Goal: Information Seeking & Learning: Find specific fact

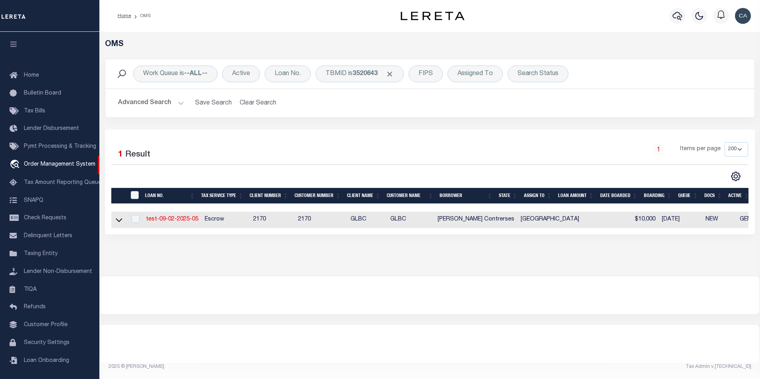
select select "200"
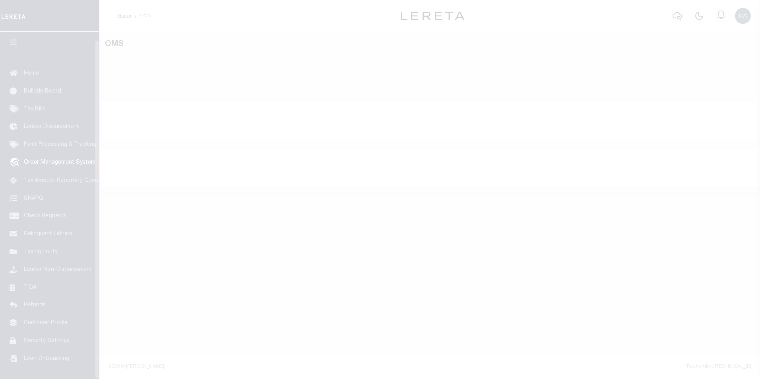
scroll to position [8, 0]
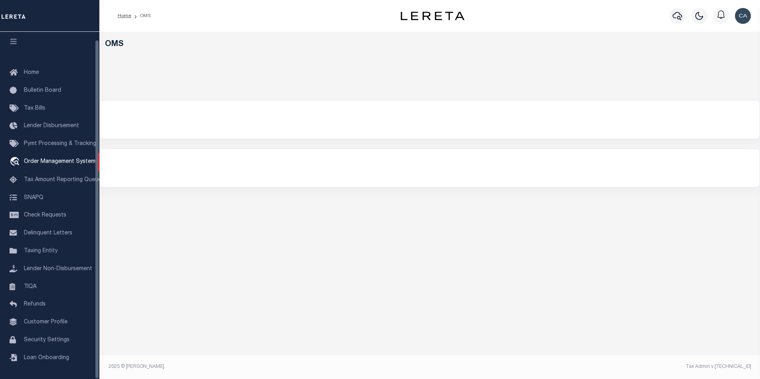
select select "200"
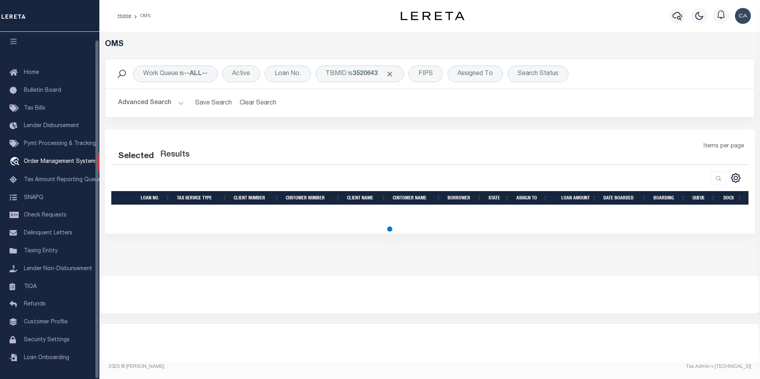
select select "200"
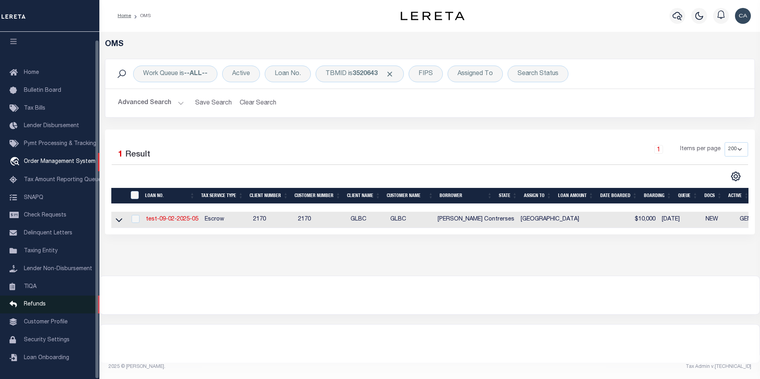
click at [37, 310] on link "Refunds" at bounding box center [49, 305] width 99 height 18
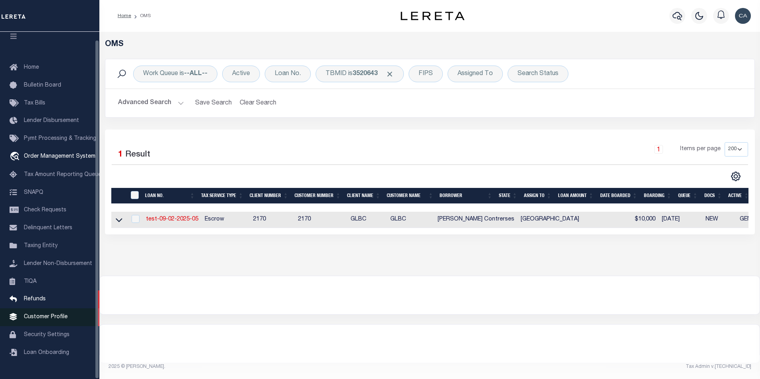
click at [40, 314] on link "Customer Profile" at bounding box center [49, 317] width 99 height 18
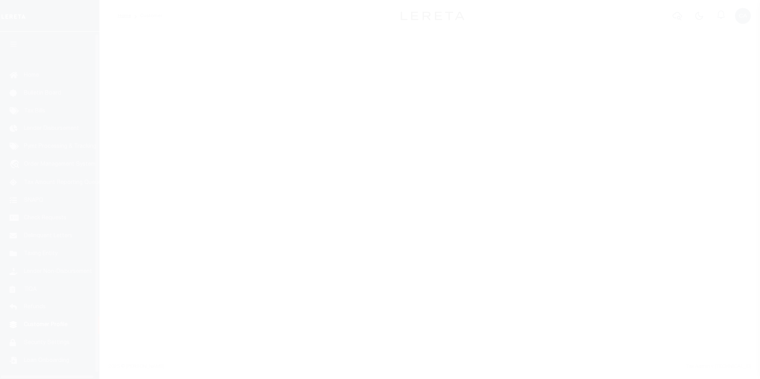
scroll to position [8, 0]
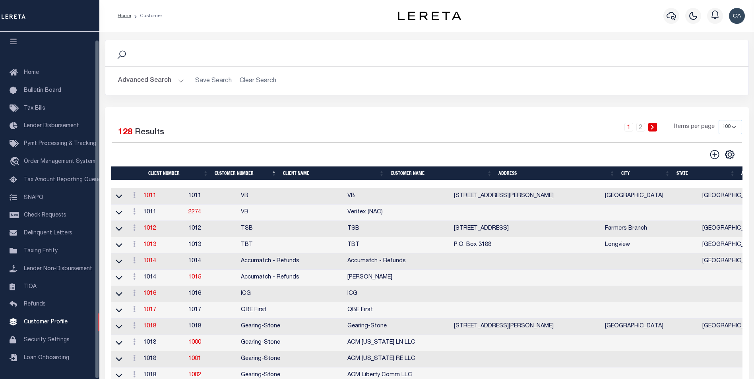
click at [163, 77] on button "Advanced Search" at bounding box center [151, 81] width 66 height 16
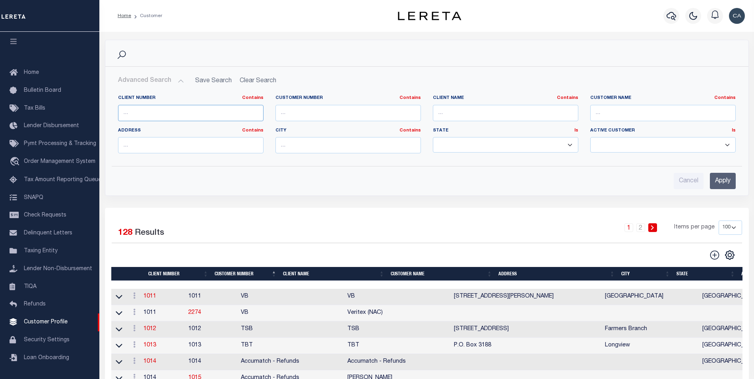
drag, startPoint x: 179, startPoint y: 115, endPoint x: 189, endPoint y: 118, distance: 10.4
click at [179, 115] on input "text" at bounding box center [191, 113] width 146 height 16
type input "3333"
click at [724, 179] on input "Apply" at bounding box center [723, 181] width 26 height 16
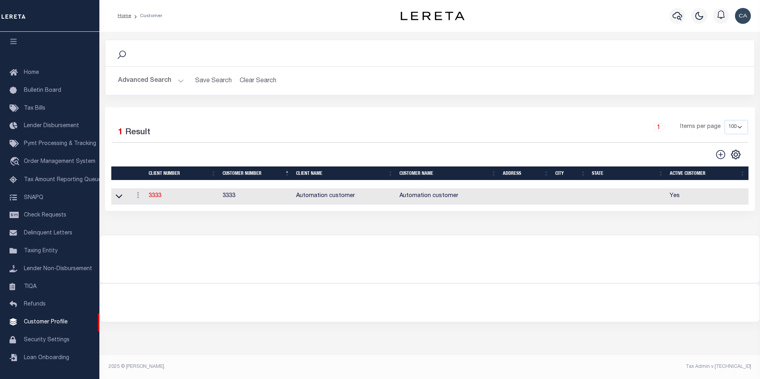
click at [346, 224] on div "Search Advanced Search Save Search Clear Search CustomerSearchGridWrapper_dynam…" at bounding box center [429, 133] width 661 height 203
